Goal: Find specific page/section: Find specific page/section

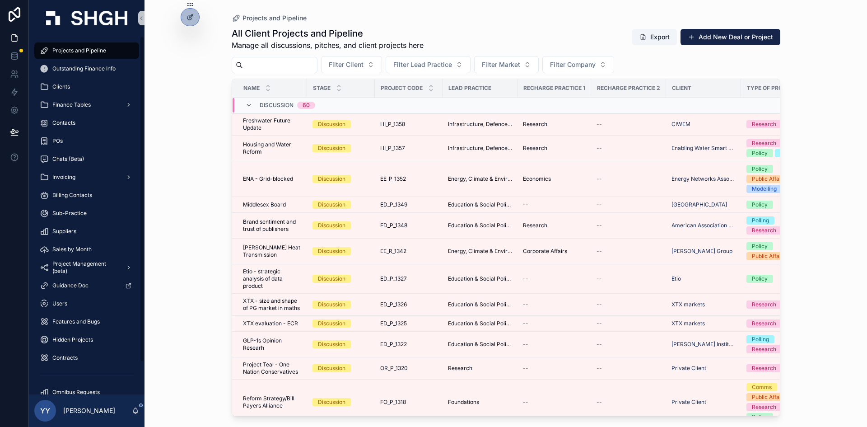
click at [72, 52] on span "Projects and Pipeline" at bounding box center [79, 50] width 54 height 7
click at [256, 70] on input "scrollable content" at bounding box center [280, 65] width 74 height 13
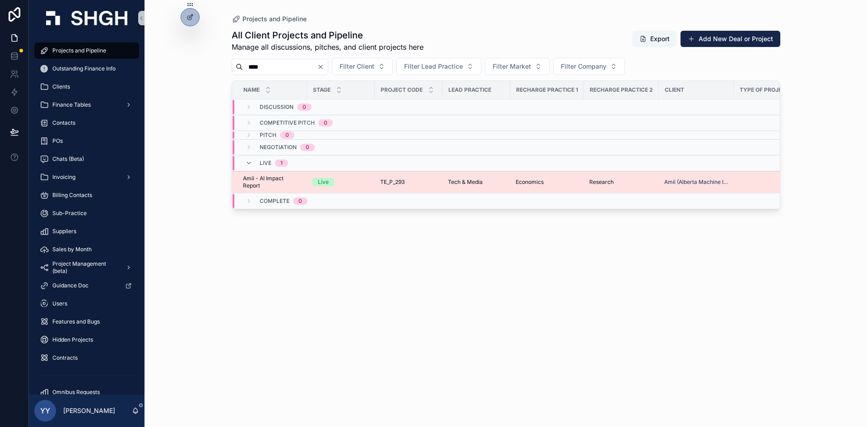
type input "****"
click at [363, 180] on div "Live" at bounding box center [341, 182] width 57 height 8
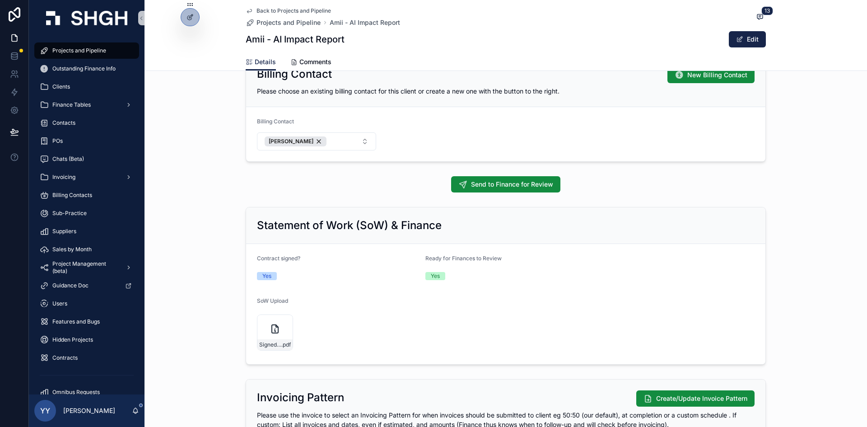
scroll to position [1020, 0]
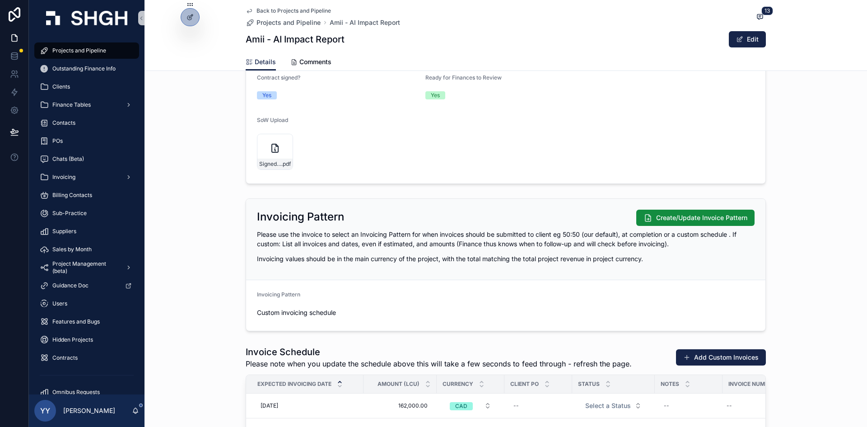
click at [238, 283] on div "Invoicing Pattern Create/Update Invoice Pattern Please use the invoice to selec…" at bounding box center [506, 265] width 723 height 140
